Goal: Check status: Check status

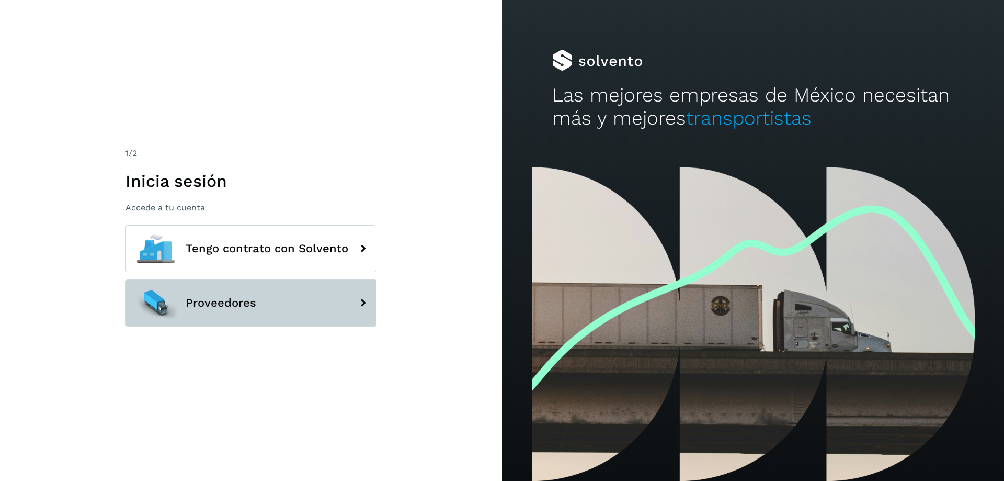
click at [244, 301] on span "Proveedores" at bounding box center [221, 303] width 71 height 13
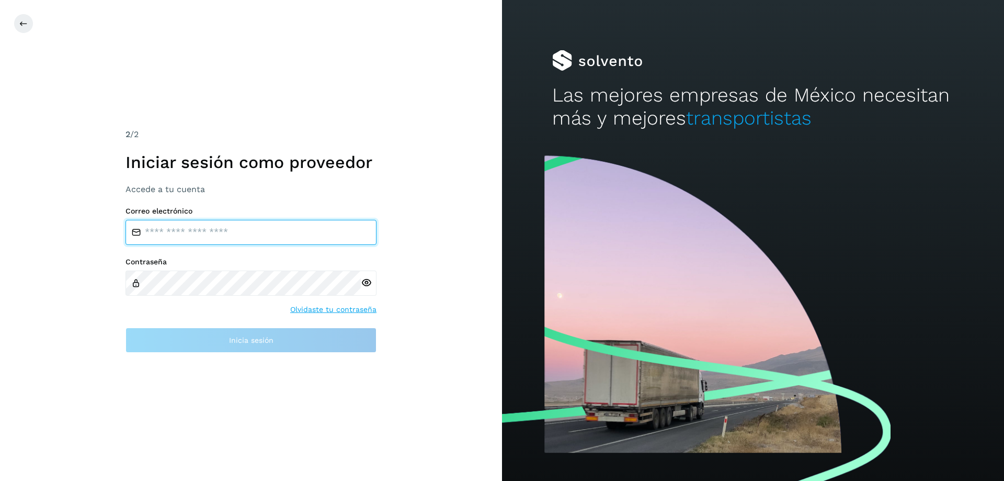
click at [275, 234] on input "email" at bounding box center [251, 232] width 251 height 25
paste input "**********"
type input "**********"
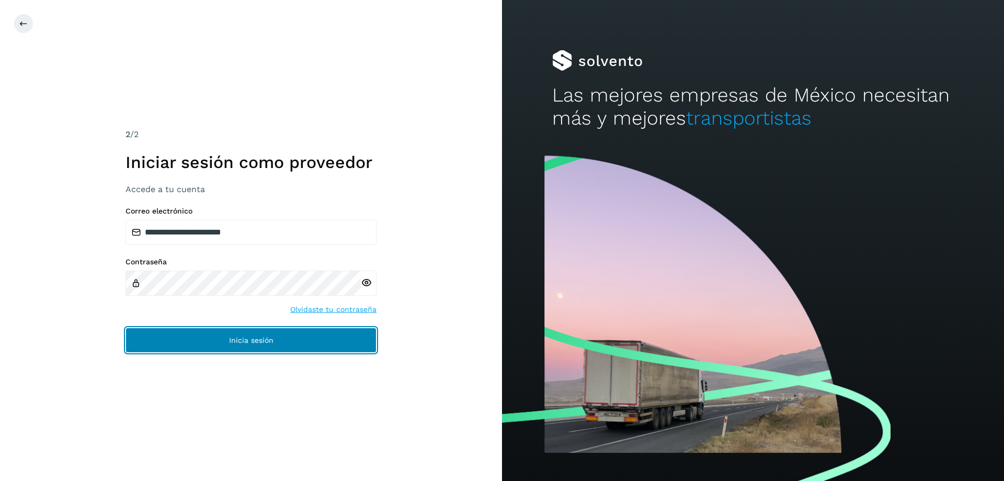
click at [307, 335] on button "Inicia sesión" at bounding box center [251, 339] width 251 height 25
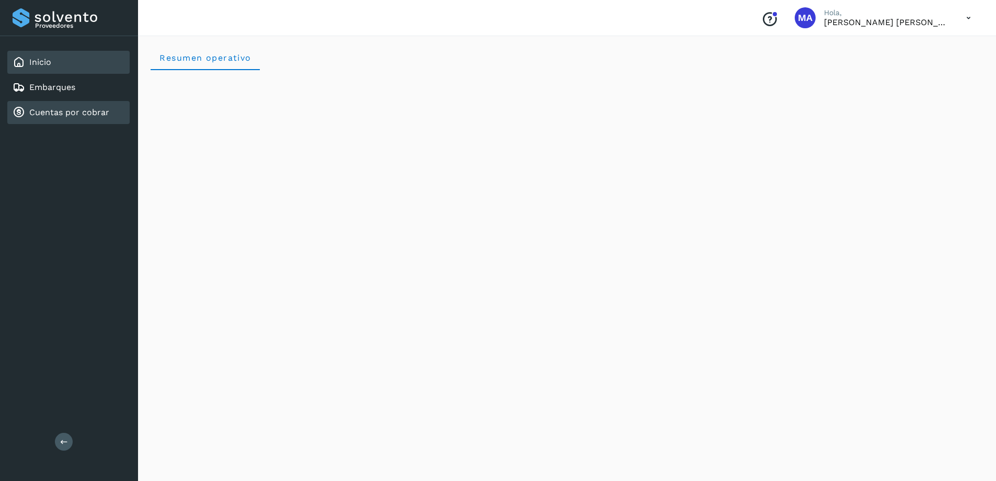
click at [79, 112] on link "Cuentas por cobrar" at bounding box center [69, 112] width 80 height 10
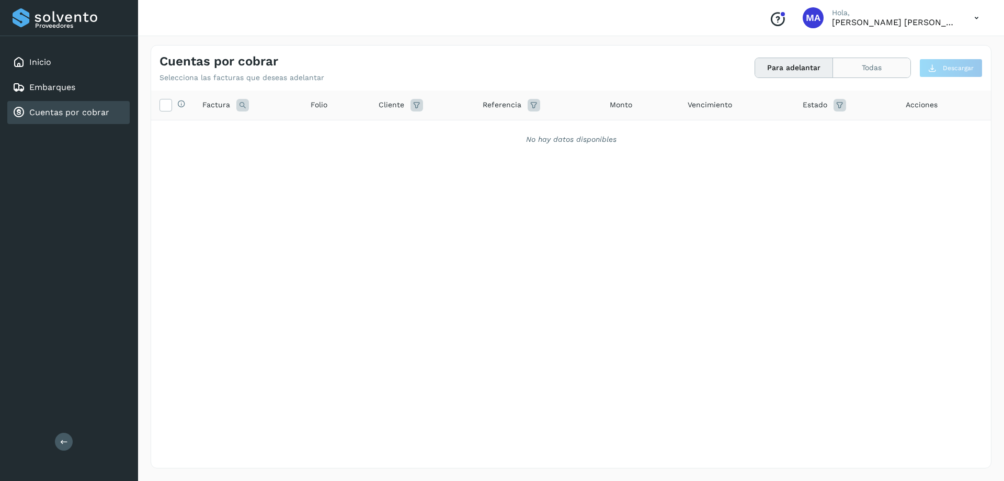
click at [874, 73] on button "Todas" at bounding box center [871, 67] width 77 height 19
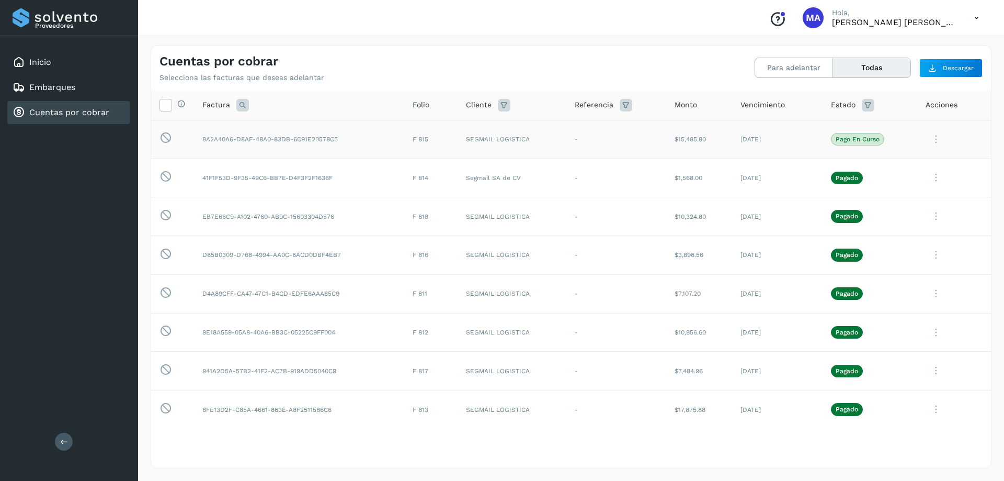
drag, startPoint x: 405, startPoint y: 143, endPoint x: 714, endPoint y: 145, distance: 309.1
click at [714, 158] on tr "Esta factura no está disponible para adelanto 8A2A40A6-D8AF-48A0-83DB-6C91E2057…" at bounding box center [571, 177] width 840 height 39
click at [714, 145] on td "$15,485.80" at bounding box center [699, 139] width 66 height 39
click at [926, 135] on icon at bounding box center [936, 139] width 21 height 21
click at [641, 67] on div at bounding box center [502, 240] width 1004 height 481
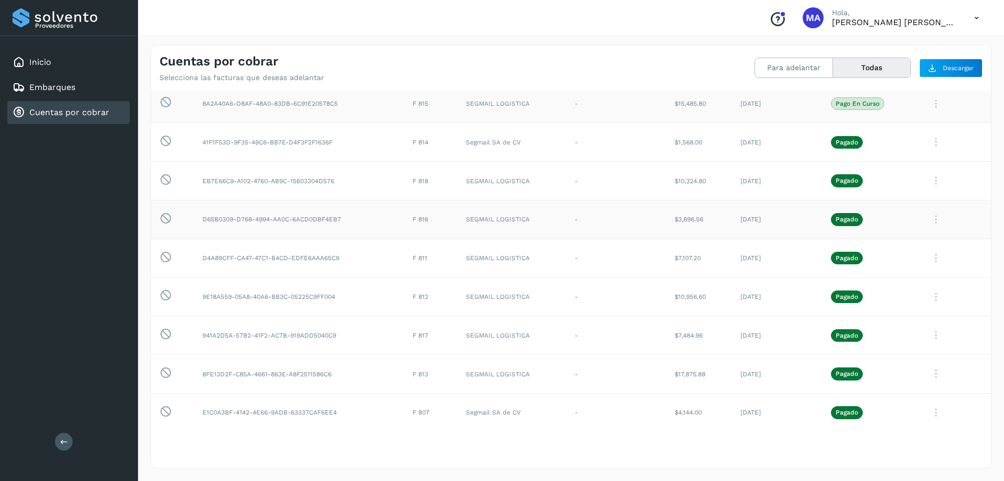
scroll to position [52, 0]
